Goal: Navigation & Orientation: Understand site structure

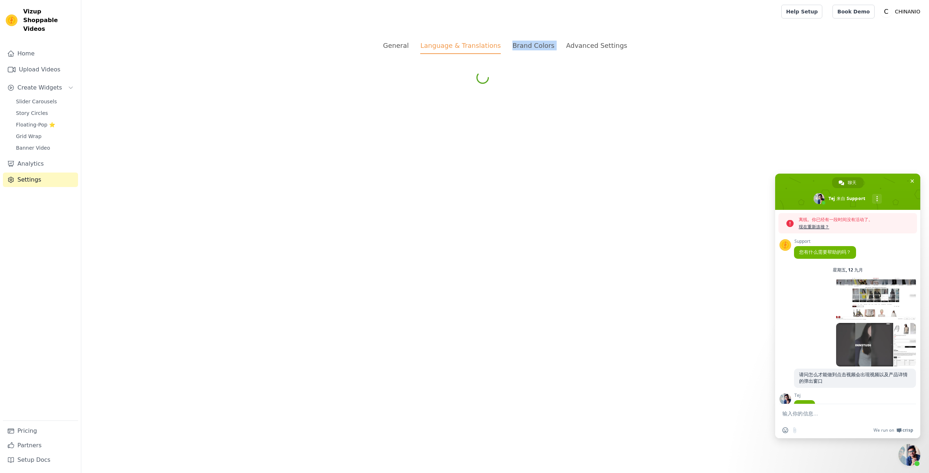
click at [508, 86] on html "Vizup Shoppable Videos Home Upload Videos Create Widgets Slider Carousels Story…" at bounding box center [464, 43] width 929 height 86
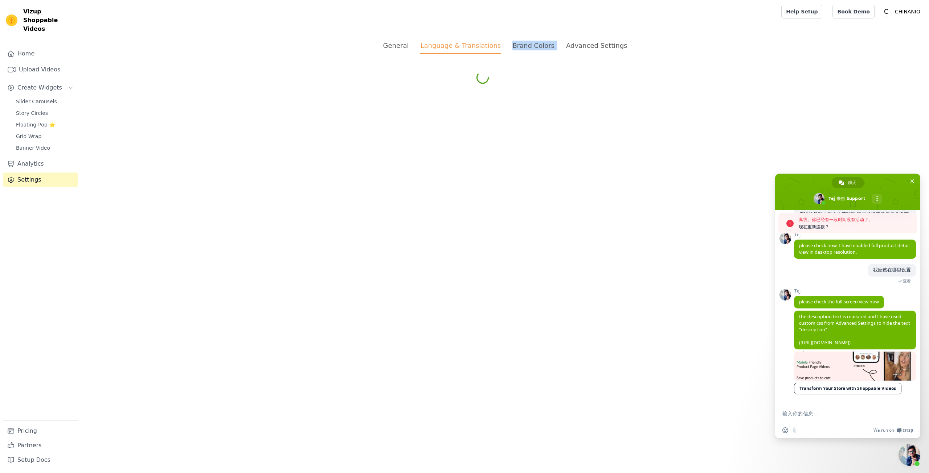
click at [844, 269] on div "我应该在哪里设置 2025/9/12 查看" at bounding box center [855, 276] width 122 height 25
click at [820, 271] on div "我应该在哪里设置 2025/9/12 查看" at bounding box center [855, 276] width 122 height 25
click at [822, 279] on div "我应该在哪里设置 2025/9/12 查看" at bounding box center [855, 276] width 122 height 25
click at [535, 53] on li "Brand Colors" at bounding box center [533, 47] width 42 height 13
click at [576, 45] on div "Advanced Settings" at bounding box center [596, 46] width 61 height 10
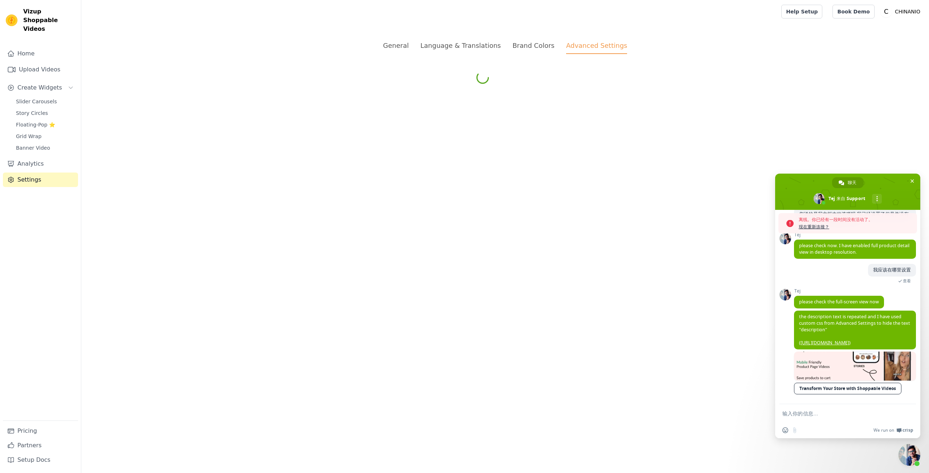
click at [394, 54] on div "General Language & Translations Brand Colors Advanced Settings unsaved changes …" at bounding box center [504, 54] width 557 height 63
click at [48, 98] on span "Slider Carousels" at bounding box center [36, 101] width 41 height 7
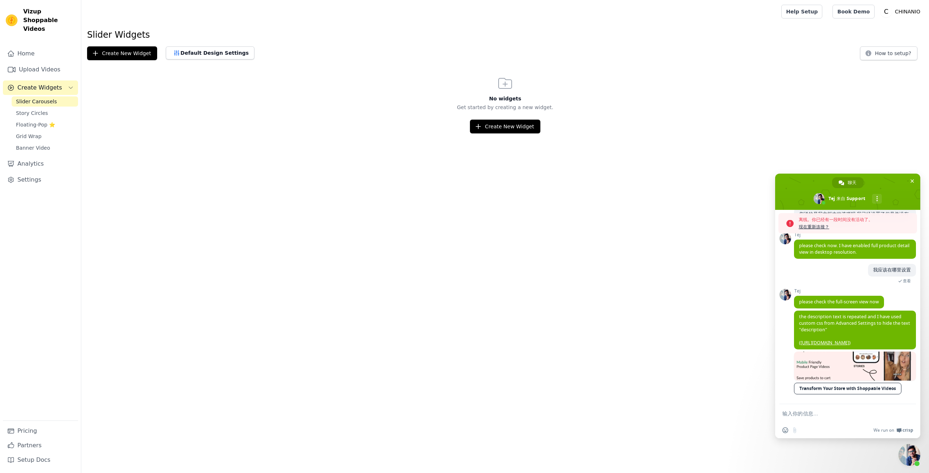
click at [38, 98] on span "Slider Carousels" at bounding box center [36, 101] width 41 height 7
click at [36, 110] on span "Story Circles" at bounding box center [32, 113] width 32 height 7
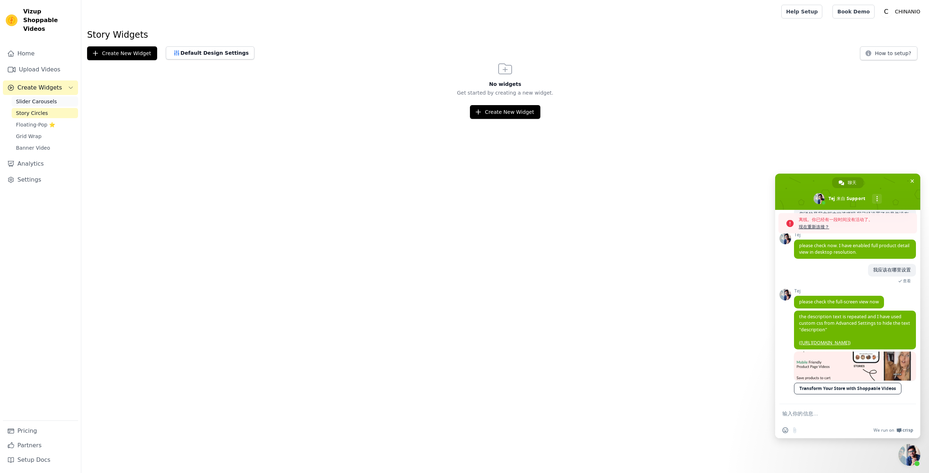
click at [42, 98] on span "Slider Carousels" at bounding box center [36, 101] width 41 height 7
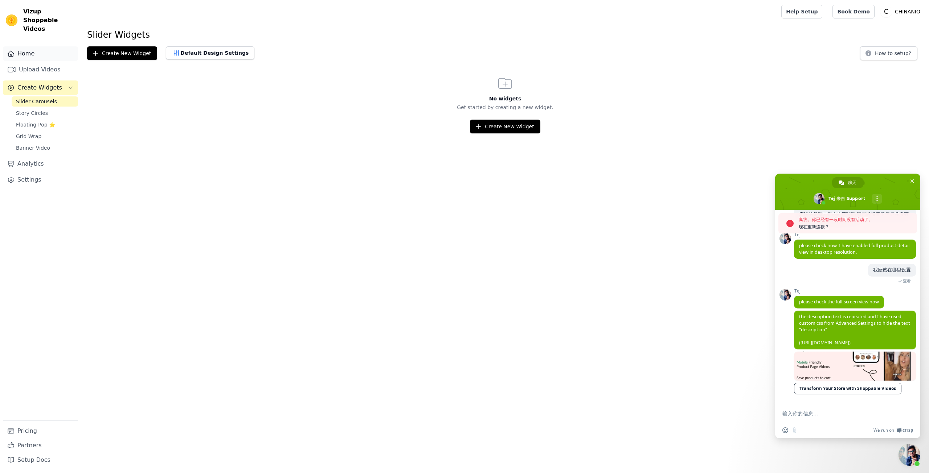
click at [28, 46] on link "Home" at bounding box center [40, 53] width 75 height 15
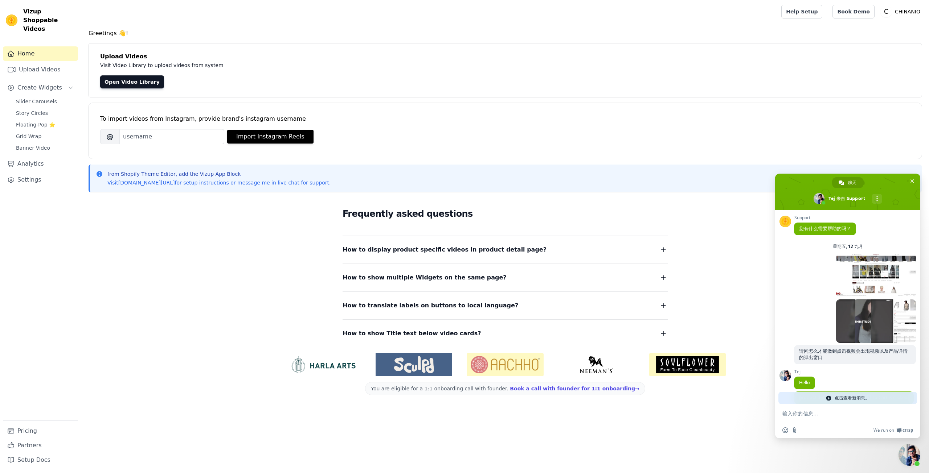
scroll to position [409, 0]
